Goal: Task Accomplishment & Management: Manage account settings

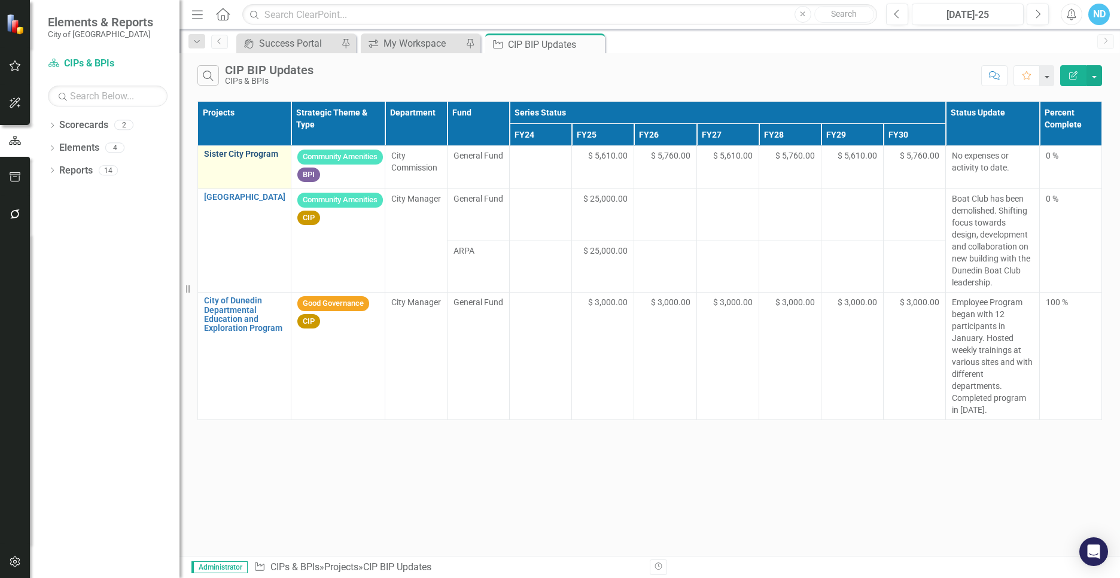
click at [229, 154] on link "Sister City Program" at bounding box center [244, 154] width 81 height 9
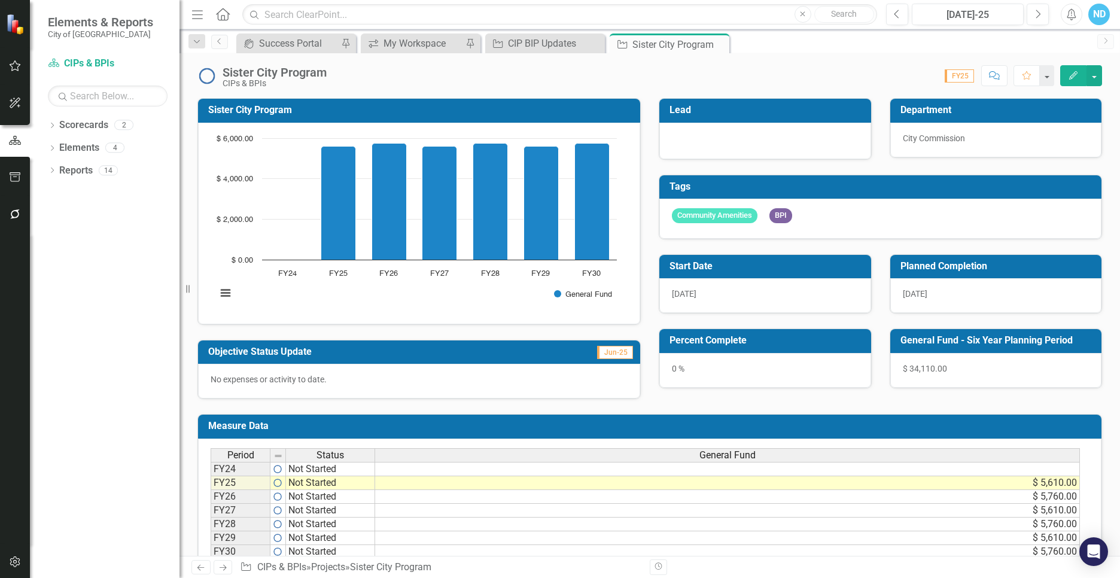
click at [928, 141] on span "City Commission" at bounding box center [934, 138] width 62 height 10
click at [928, 139] on span "City Commission" at bounding box center [934, 138] width 62 height 10
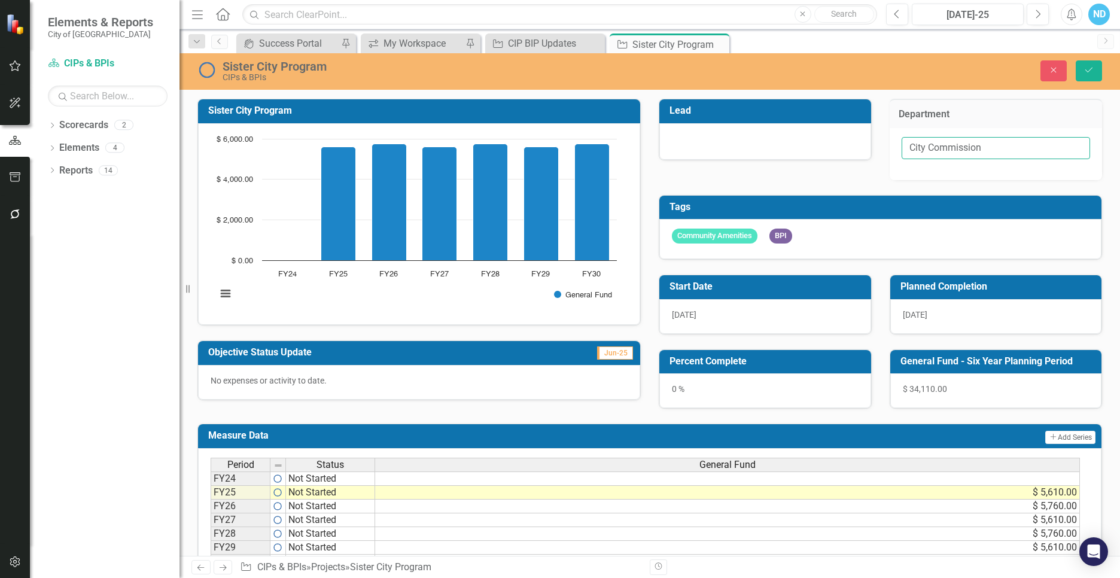
click at [948, 150] on input "City Commission" at bounding box center [996, 148] width 189 height 22
click at [1048, 154] on input "City Commission" at bounding box center [996, 148] width 189 height 22
drag, startPoint x: 1031, startPoint y: 147, endPoint x: 922, endPoint y: 154, distance: 109.1
click at [922, 154] on input "City Commission" at bounding box center [996, 148] width 189 height 22
click at [827, 182] on div "Tags Community Amenities BPI" at bounding box center [880, 220] width 461 height 80
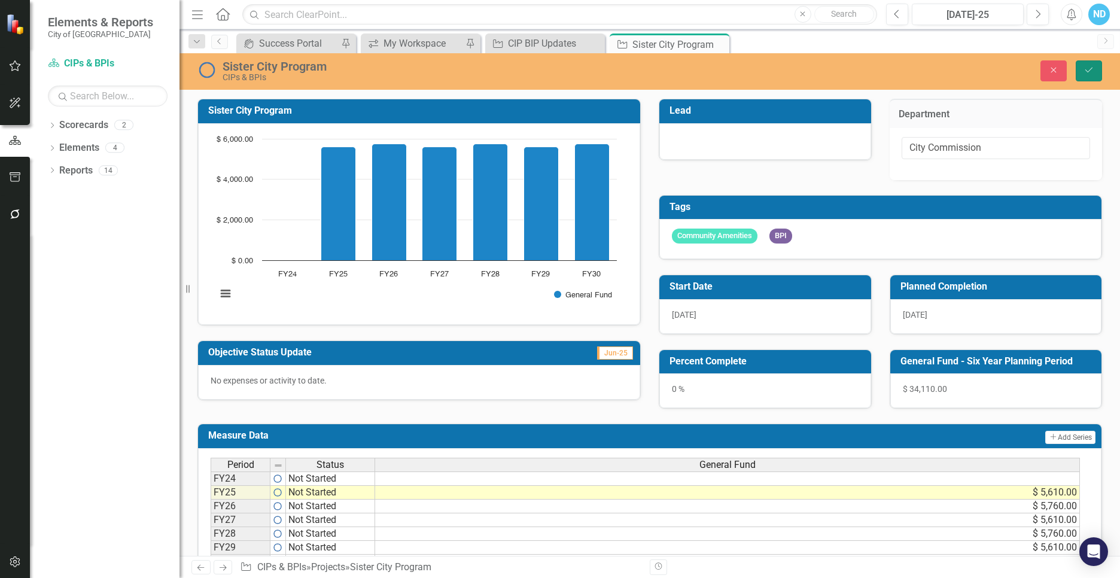
click at [1093, 74] on icon "Save" at bounding box center [1089, 70] width 11 height 8
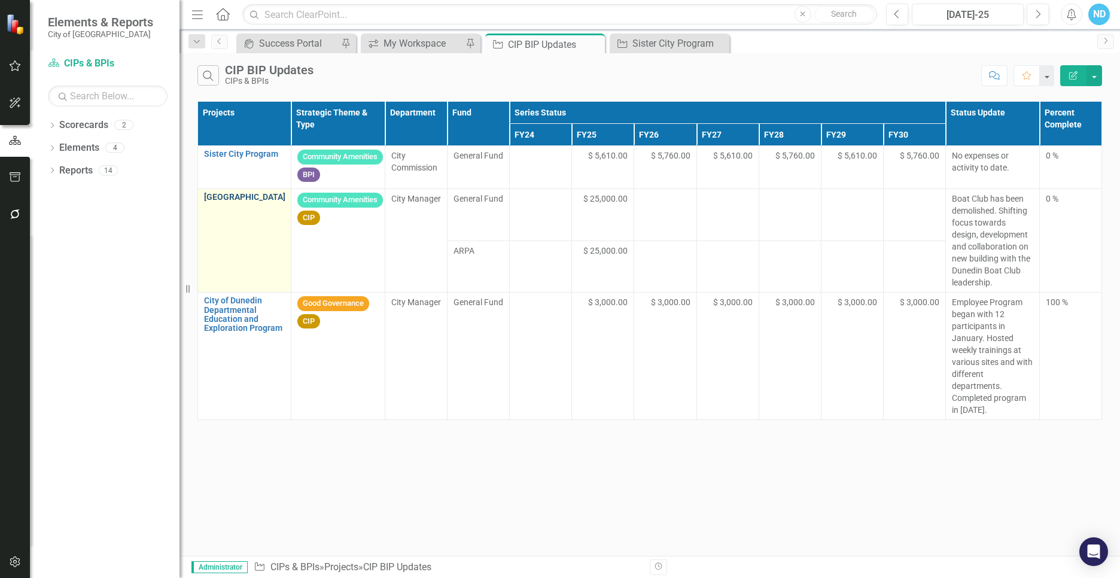
click at [239, 195] on link "[GEOGRAPHIC_DATA]" at bounding box center [244, 197] width 81 height 9
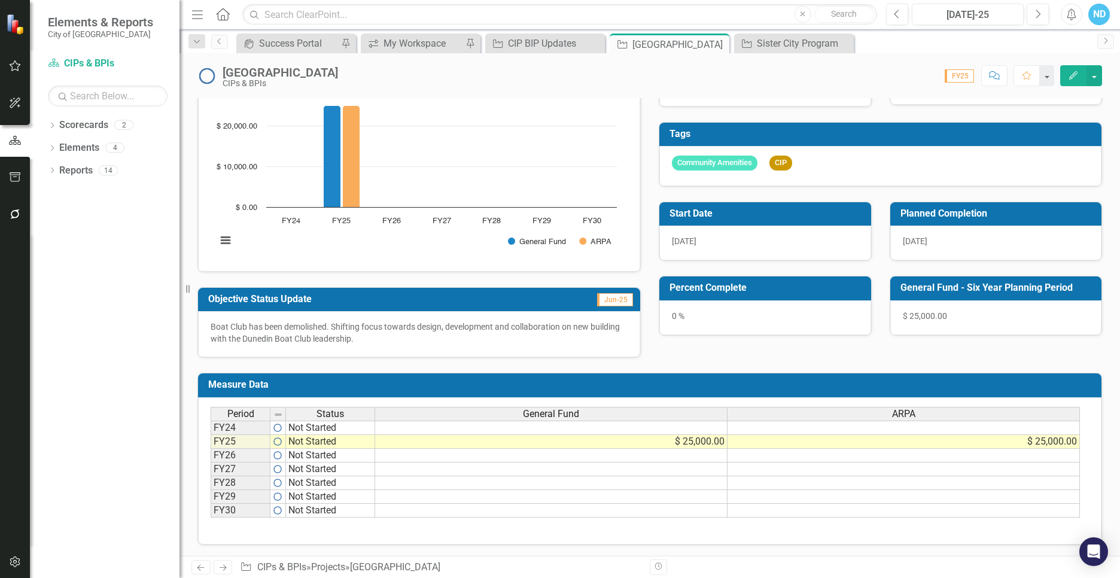
scroll to position [54, 0]
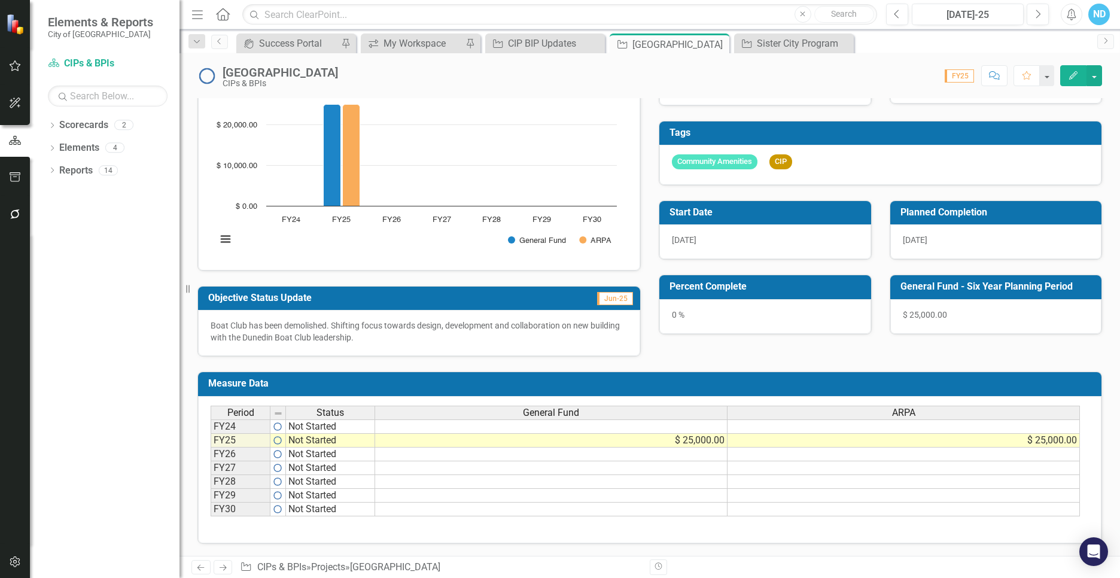
click at [451, 454] on td at bounding box center [551, 455] width 352 height 14
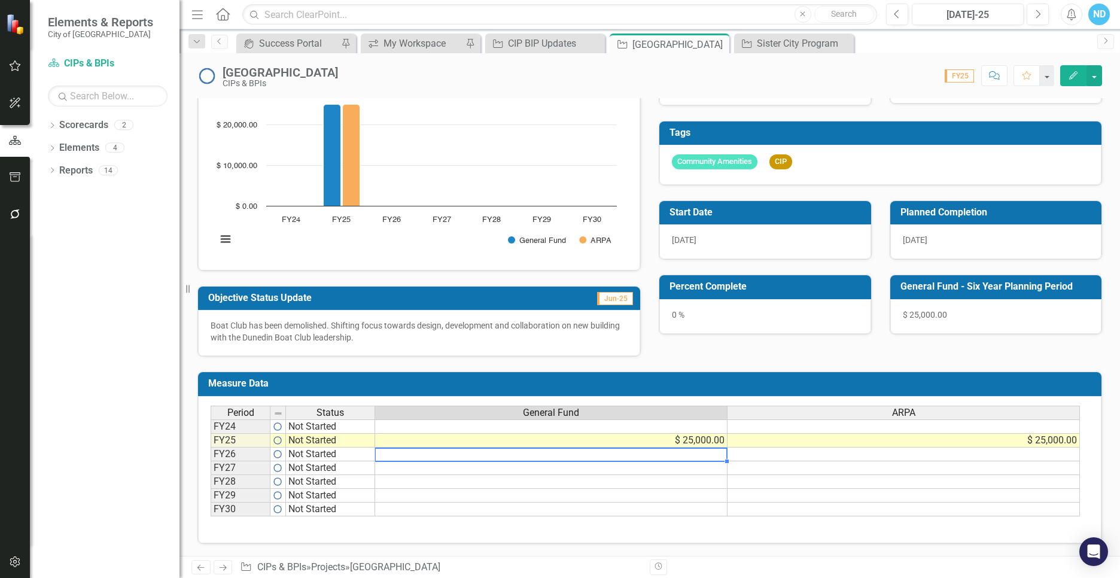
click at [305, 333] on p "Boat Club has been demolished. Shifting focus towards design, development and c…" at bounding box center [419, 332] width 417 height 24
click at [461, 454] on td at bounding box center [551, 455] width 352 height 14
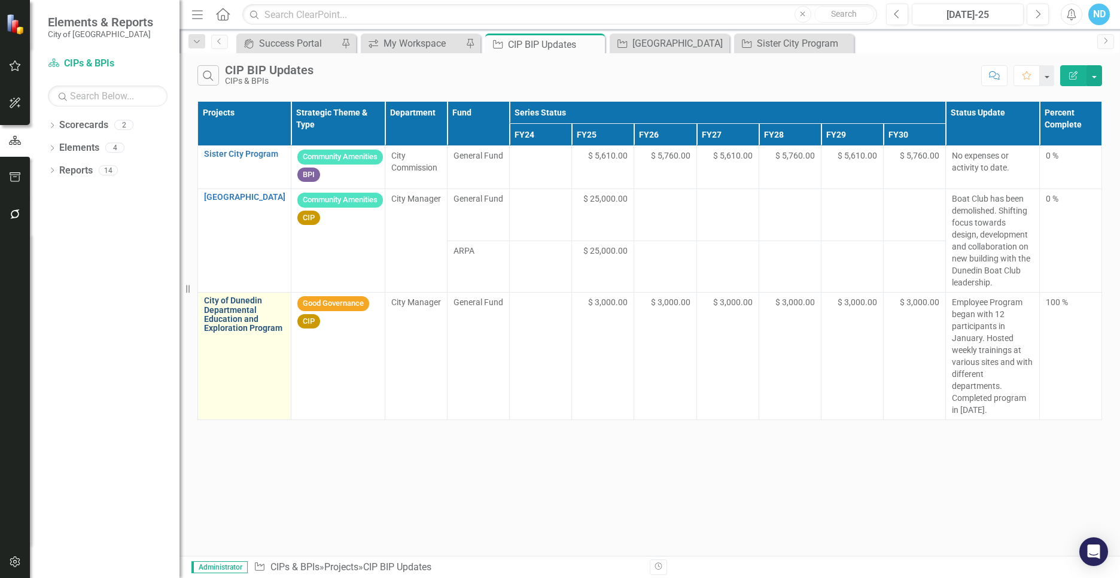
click at [233, 319] on link "City of Dunedin Departmental Education and Exploration Program" at bounding box center [244, 314] width 81 height 37
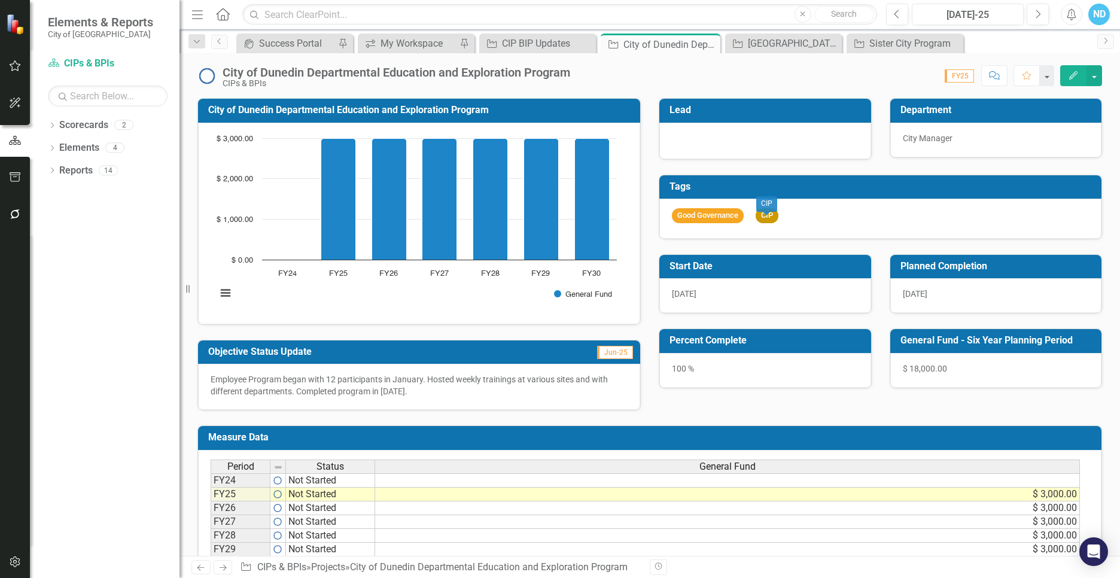
click at [760, 215] on div "CIP" at bounding box center [766, 204] width 21 height 23
